Goal: Information Seeking & Learning: Find specific fact

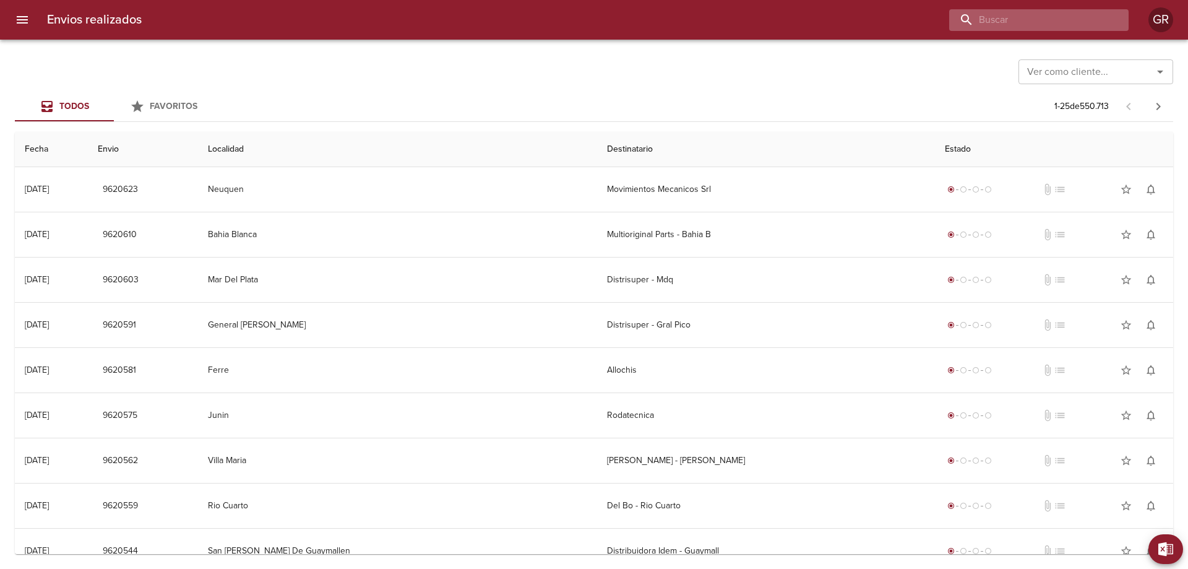
click at [1041, 23] on input "buscar" at bounding box center [1028, 20] width 158 height 22
type input "buffet"
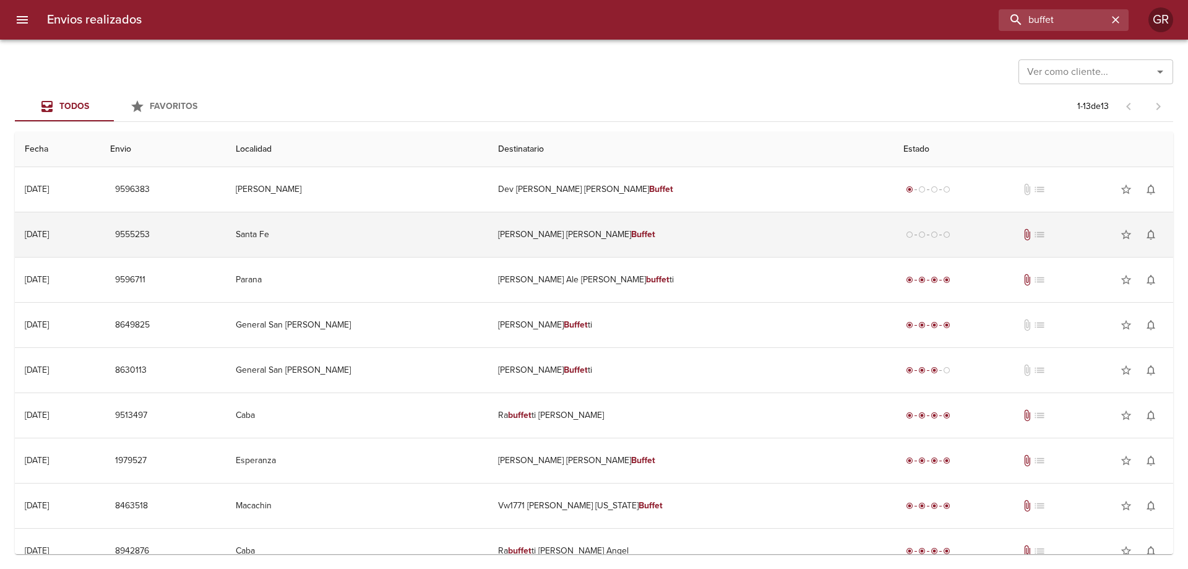
click at [647, 231] on td "[PERSON_NAME] [PERSON_NAME] Buffet" at bounding box center [690, 234] width 405 height 45
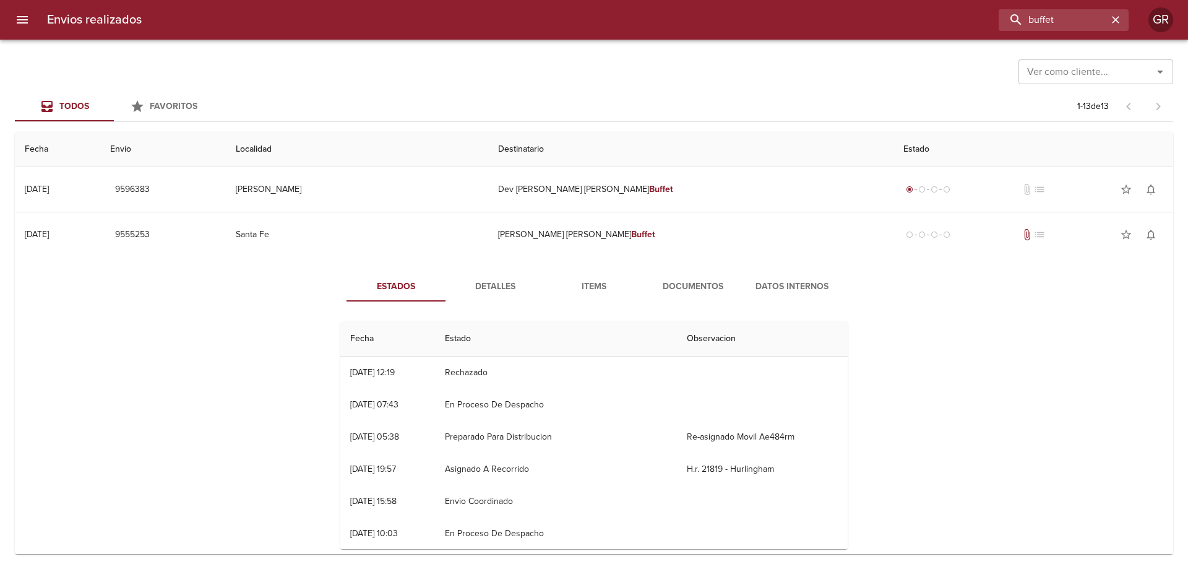
click at [490, 284] on span "Detalles" at bounding box center [495, 286] width 84 height 15
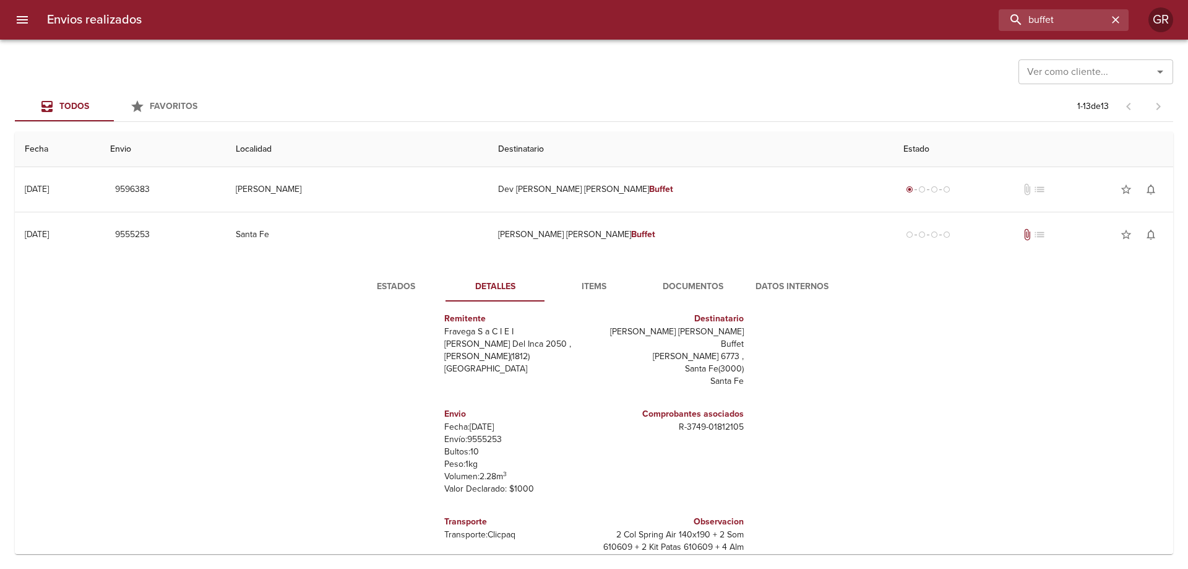
scroll to position [19, 0]
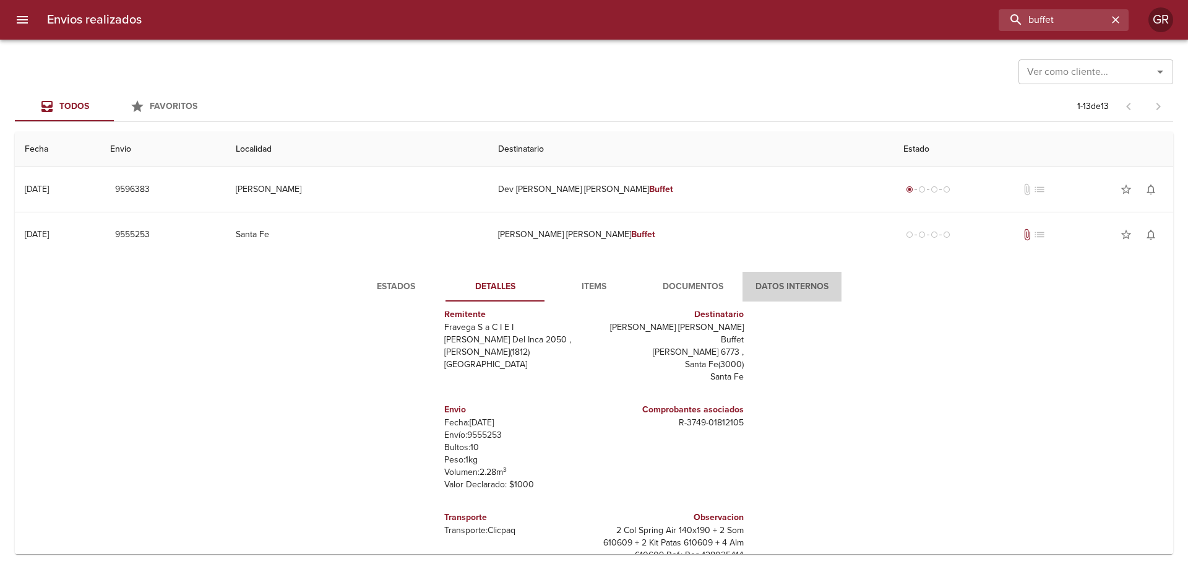
click at [786, 280] on span "Datos Internos" at bounding box center [792, 286] width 84 height 15
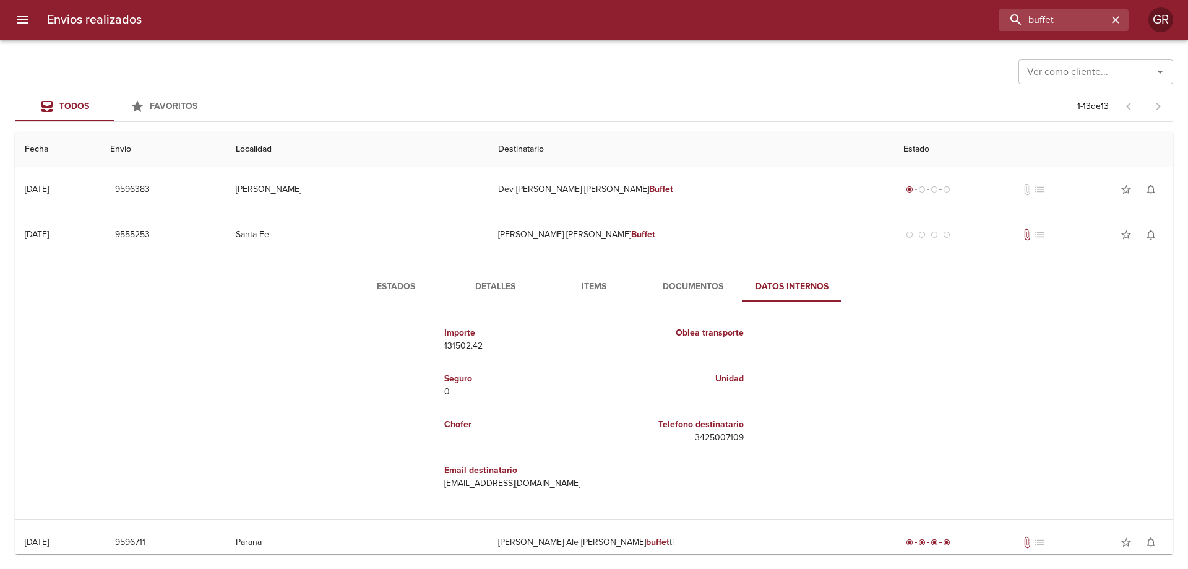
click at [687, 283] on span "Documentos" at bounding box center [693, 286] width 84 height 15
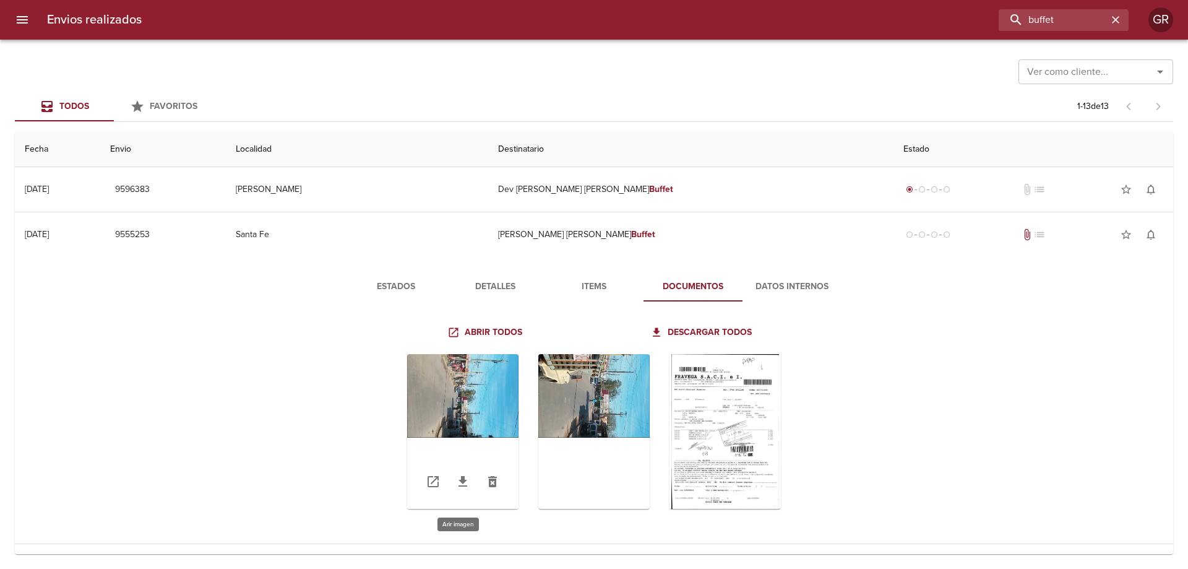
click at [444, 384] on div "Tabla de envíos del cliente" at bounding box center [462, 431] width 111 height 155
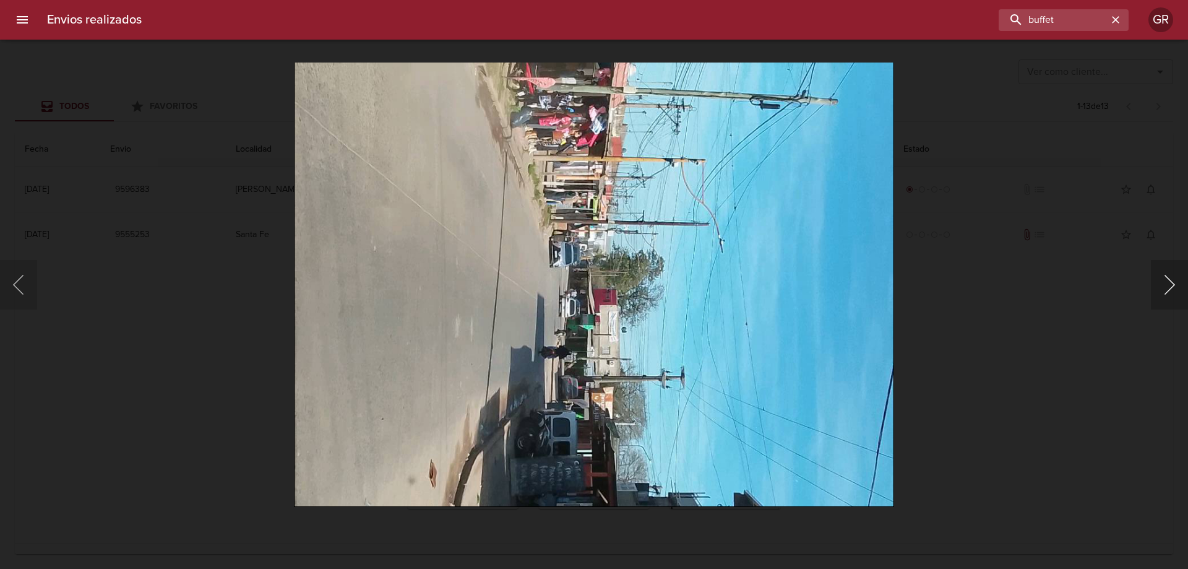
click at [1170, 280] on button "Siguiente" at bounding box center [1169, 284] width 37 height 49
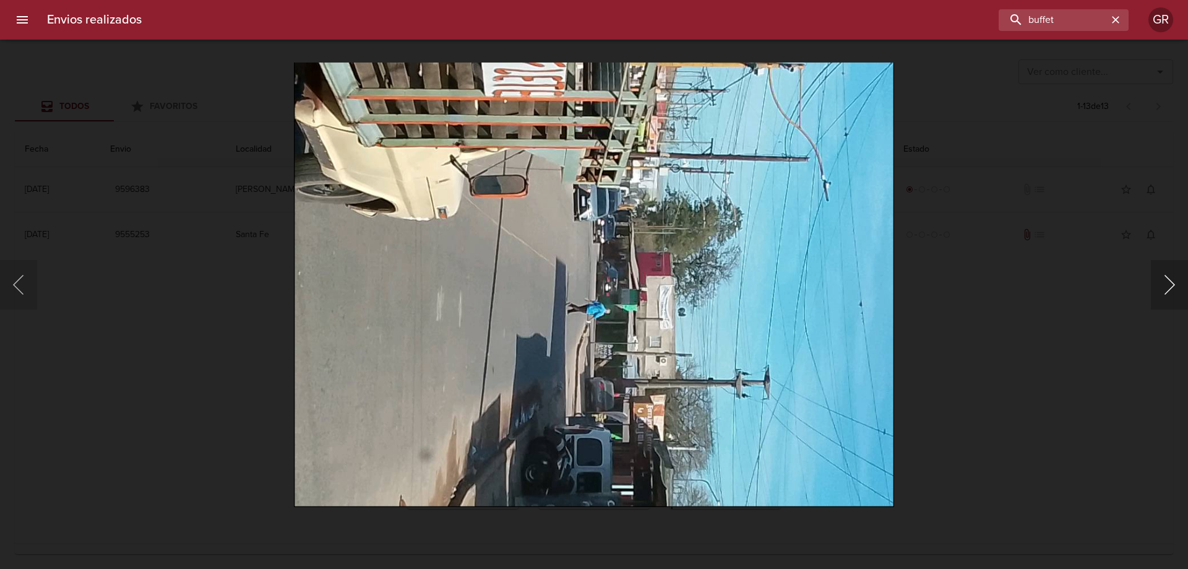
click at [1170, 280] on button "Siguiente" at bounding box center [1169, 284] width 37 height 49
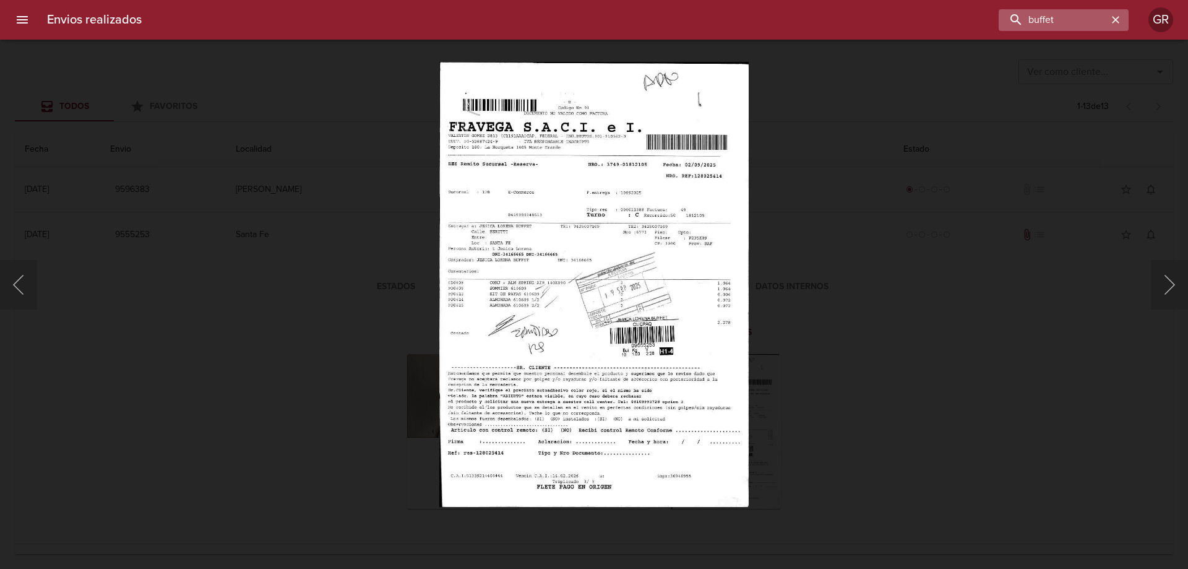
click at [1117, 18] on icon "button" at bounding box center [1115, 19] width 7 height 7
